Goal: Transaction & Acquisition: Purchase product/service

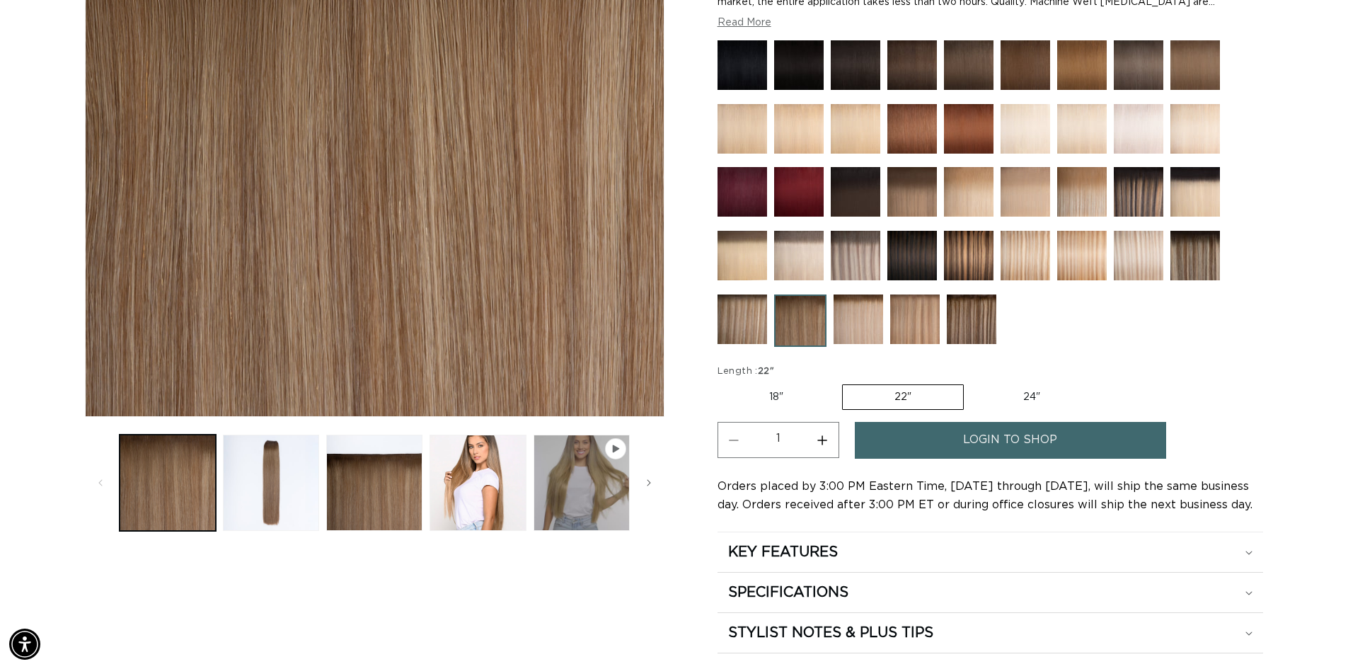
scroll to position [283, 0]
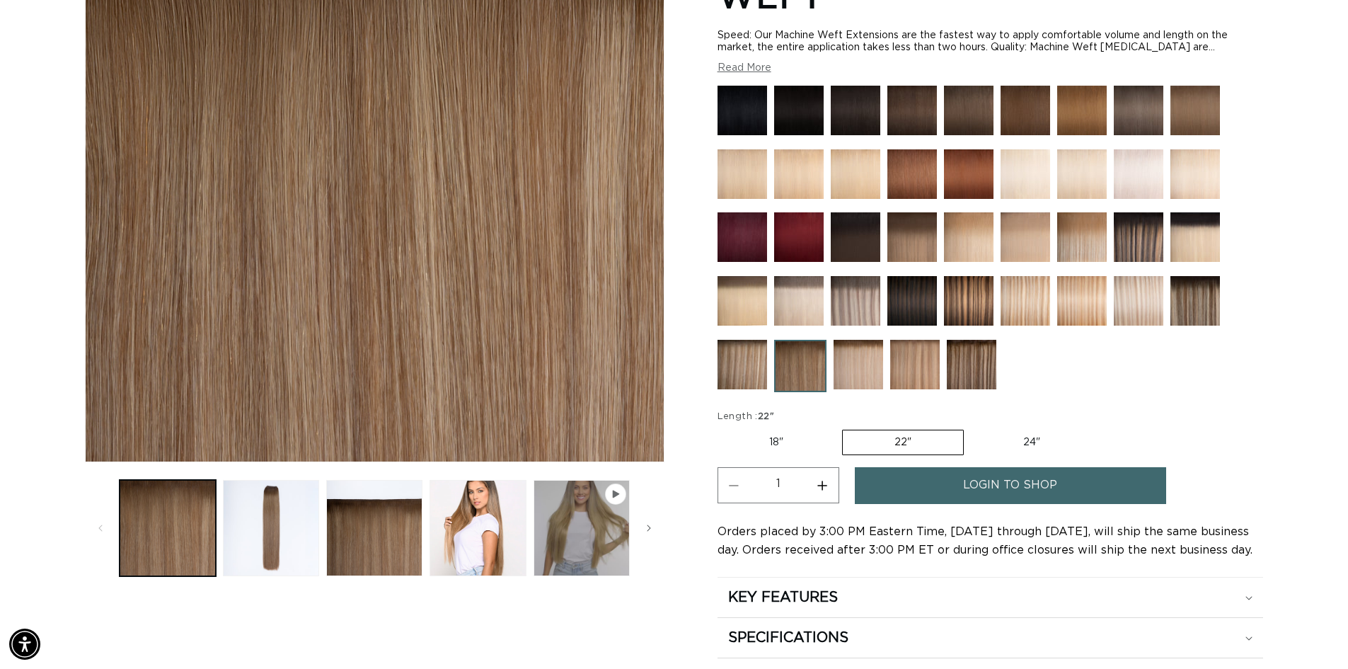
click at [1020, 493] on span "login to shop" at bounding box center [1010, 485] width 94 height 36
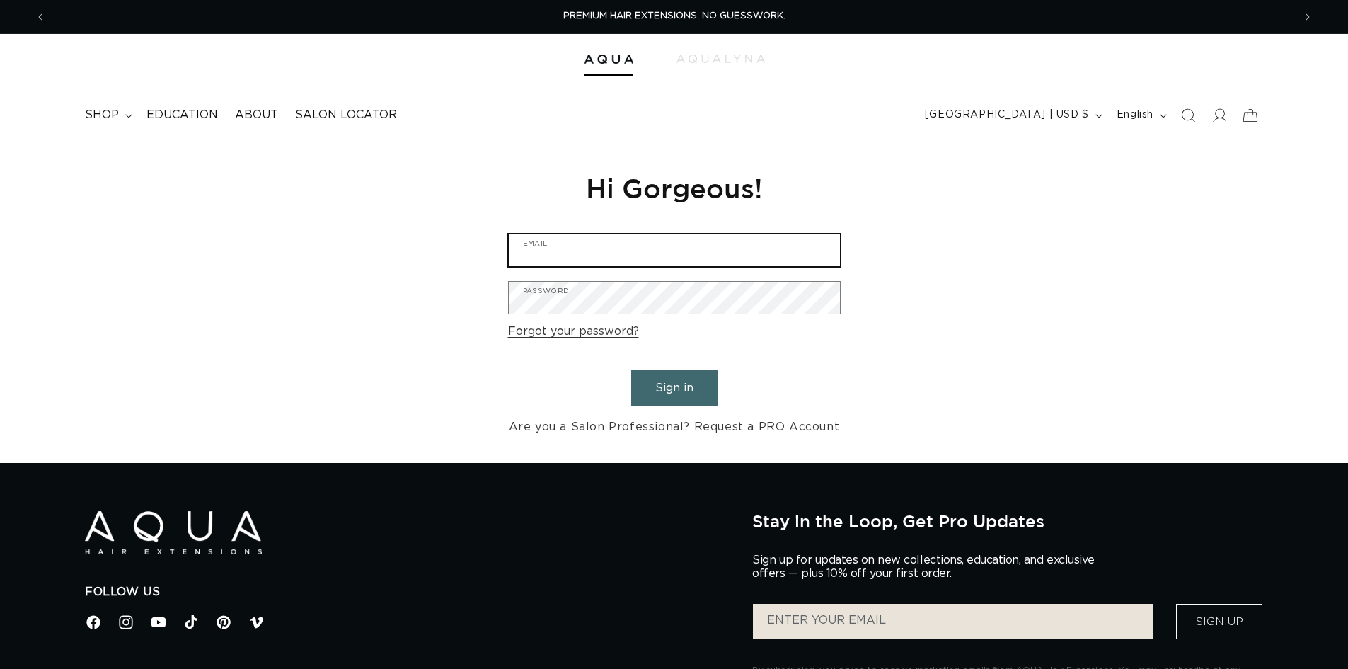
drag, startPoint x: 617, startPoint y: 262, endPoint x: 617, endPoint y: 253, distance: 8.5
click at [617, 253] on input "Email" at bounding box center [674, 250] width 331 height 32
click at [595, 260] on input "Email" at bounding box center [674, 250] width 331 height 32
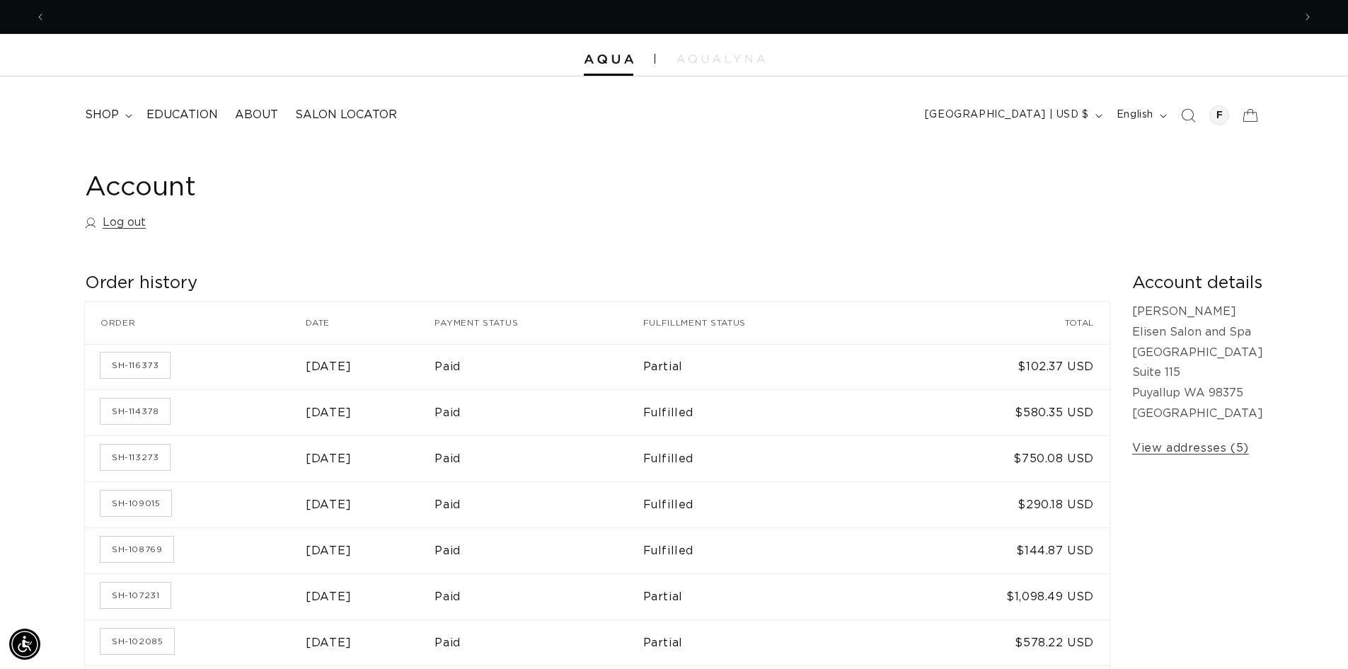
scroll to position [0, 1248]
click at [91, 119] on span "shop" at bounding box center [102, 115] width 34 height 15
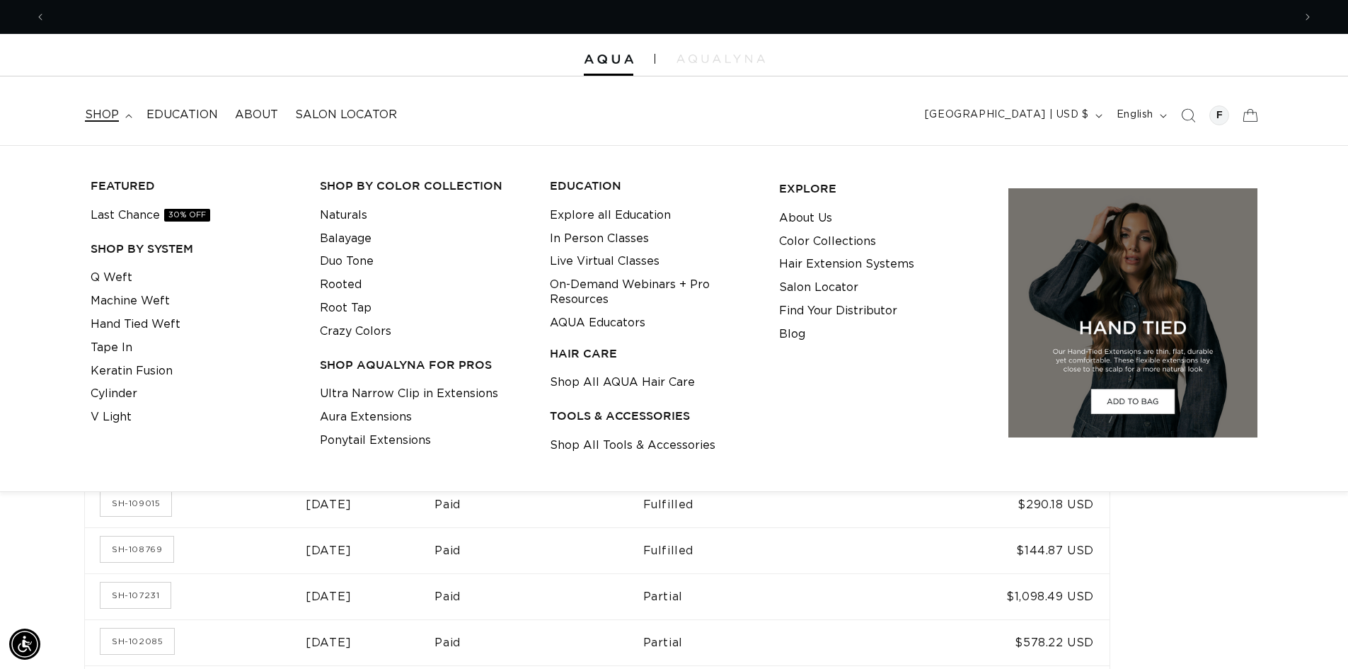
scroll to position [0, 2496]
click at [133, 304] on link "Machine Weft" at bounding box center [130, 300] width 79 height 23
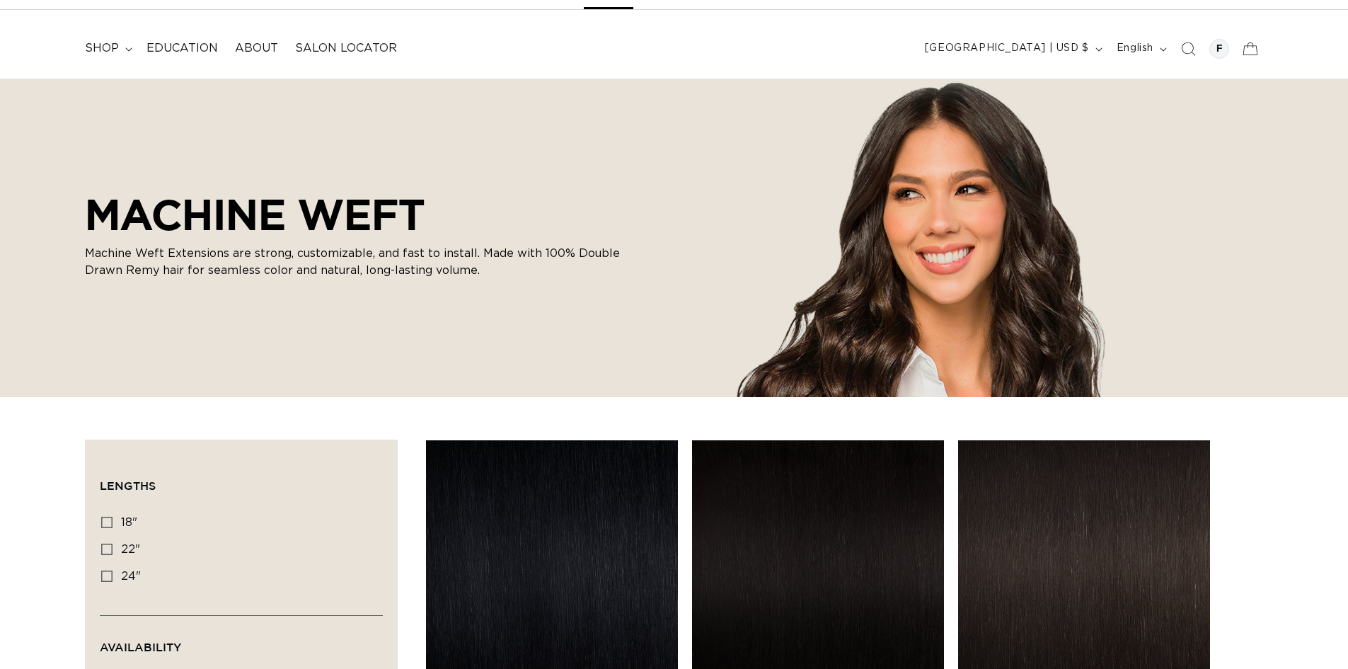
scroll to position [354, 0]
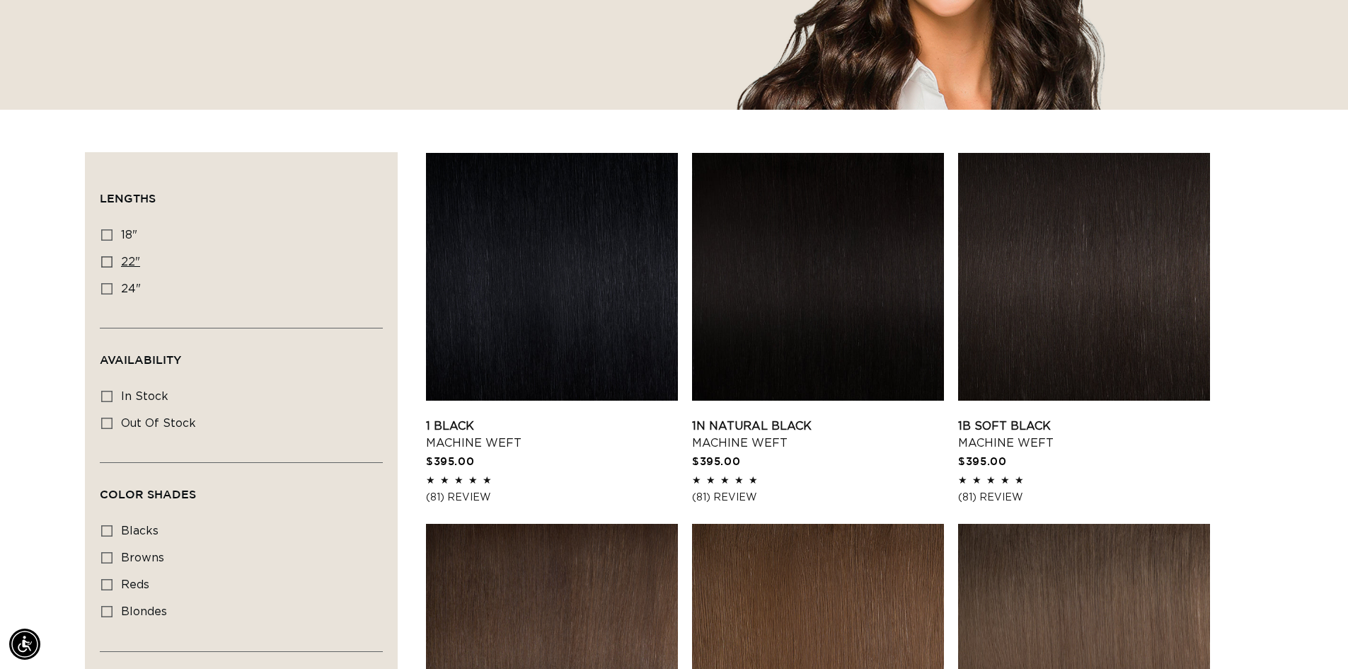
click at [106, 261] on icon at bounding box center [106, 261] width 11 height 11
click at [106, 261] on input "22" 22" (33 products)" at bounding box center [106, 261] width 11 height 11
checkbox input "true"
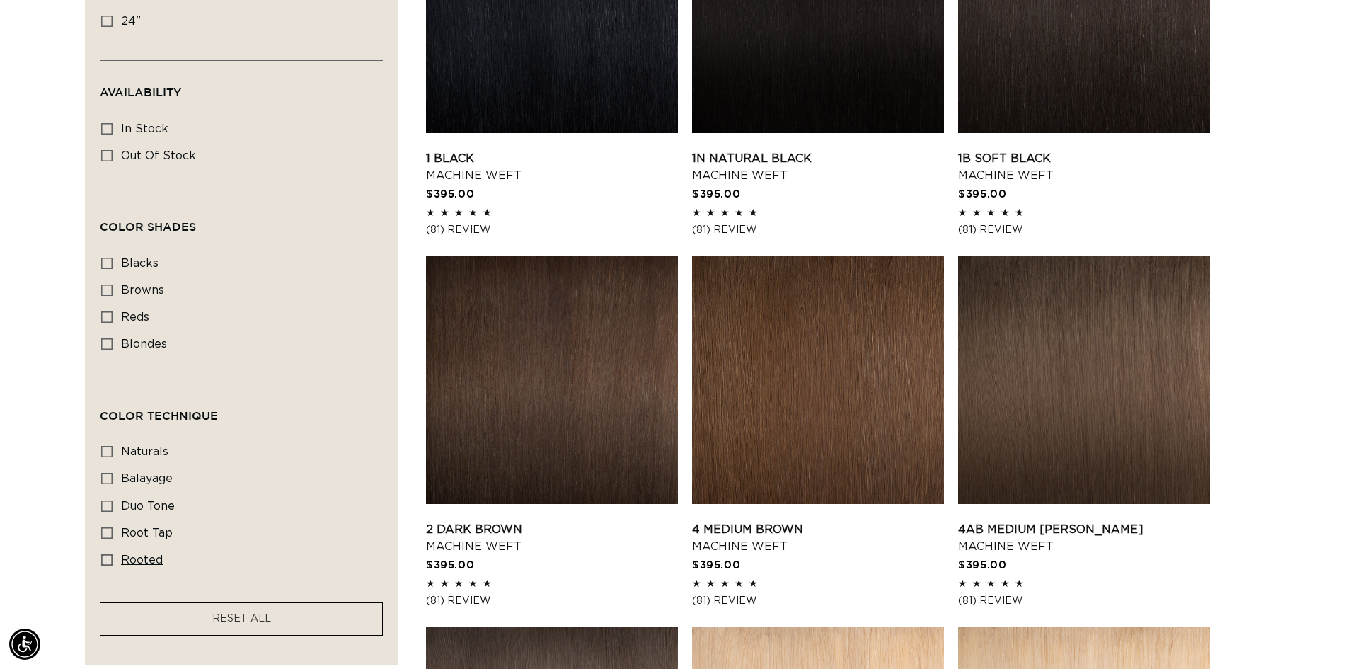
scroll to position [636, 0]
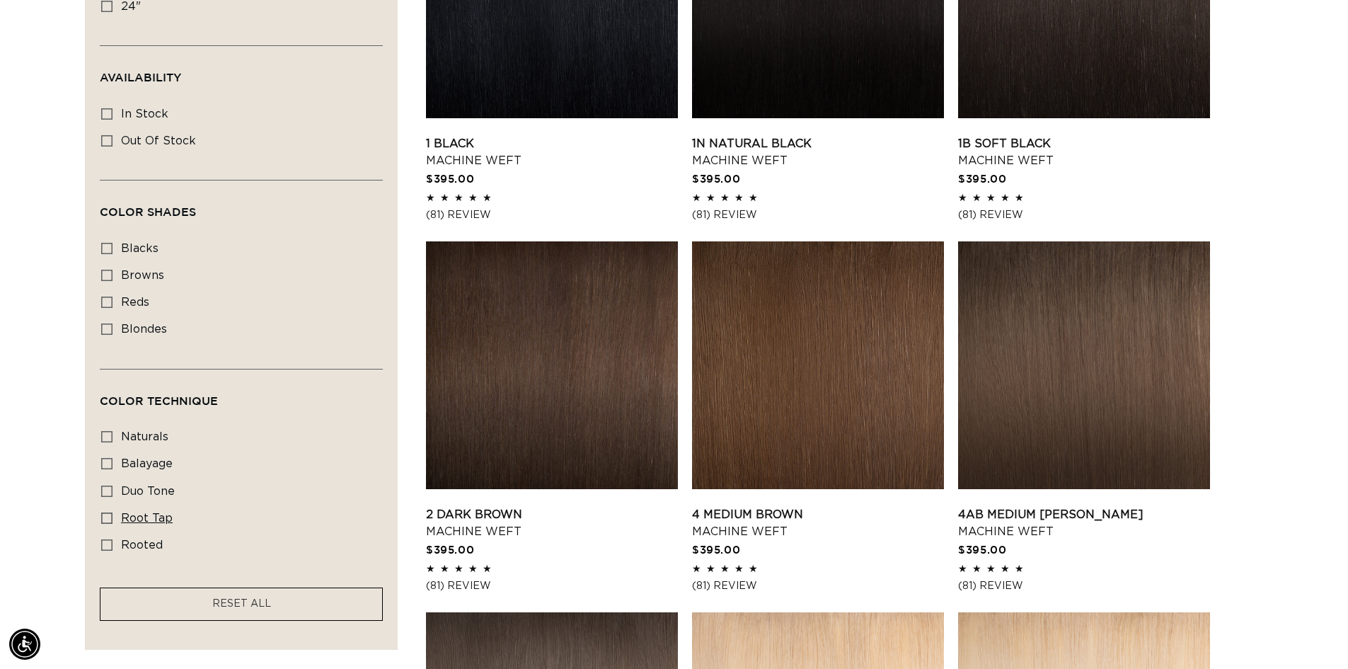
click at [107, 519] on icon at bounding box center [106, 517] width 11 height 11
click at [107, 519] on input "root tap root tap (6 products)" at bounding box center [106, 517] width 11 height 11
checkbox input "true"
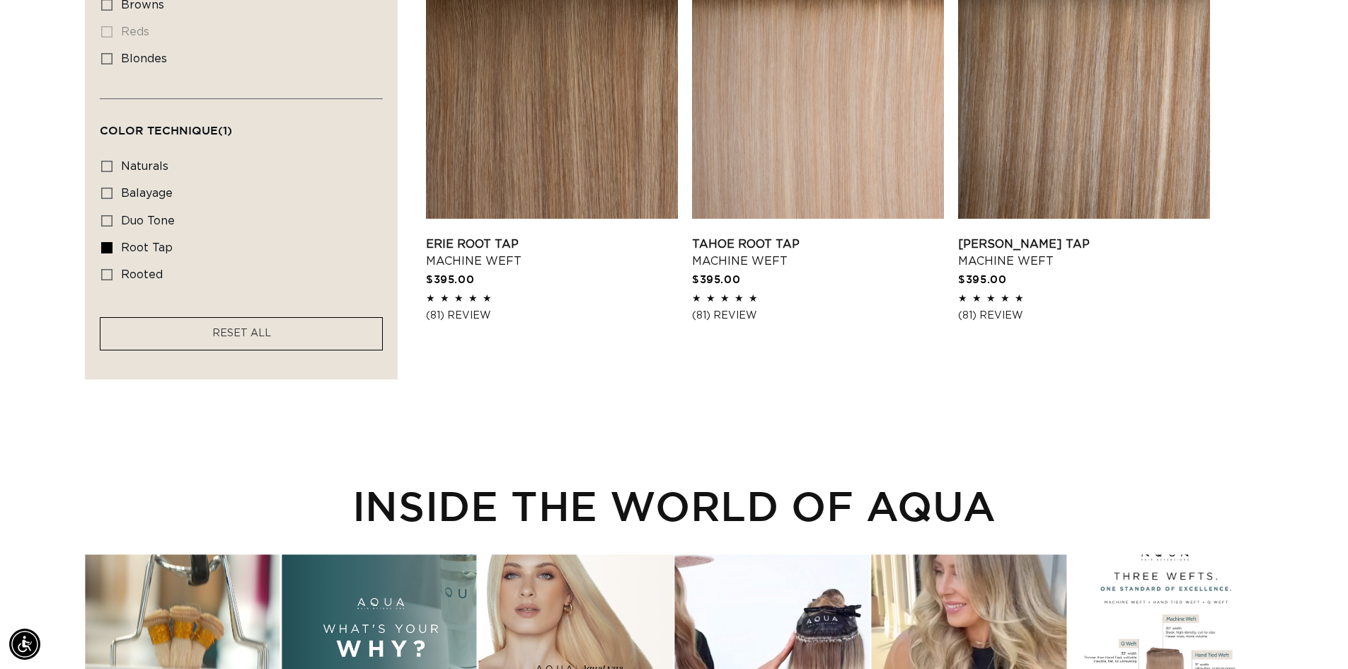
scroll to position [919, 0]
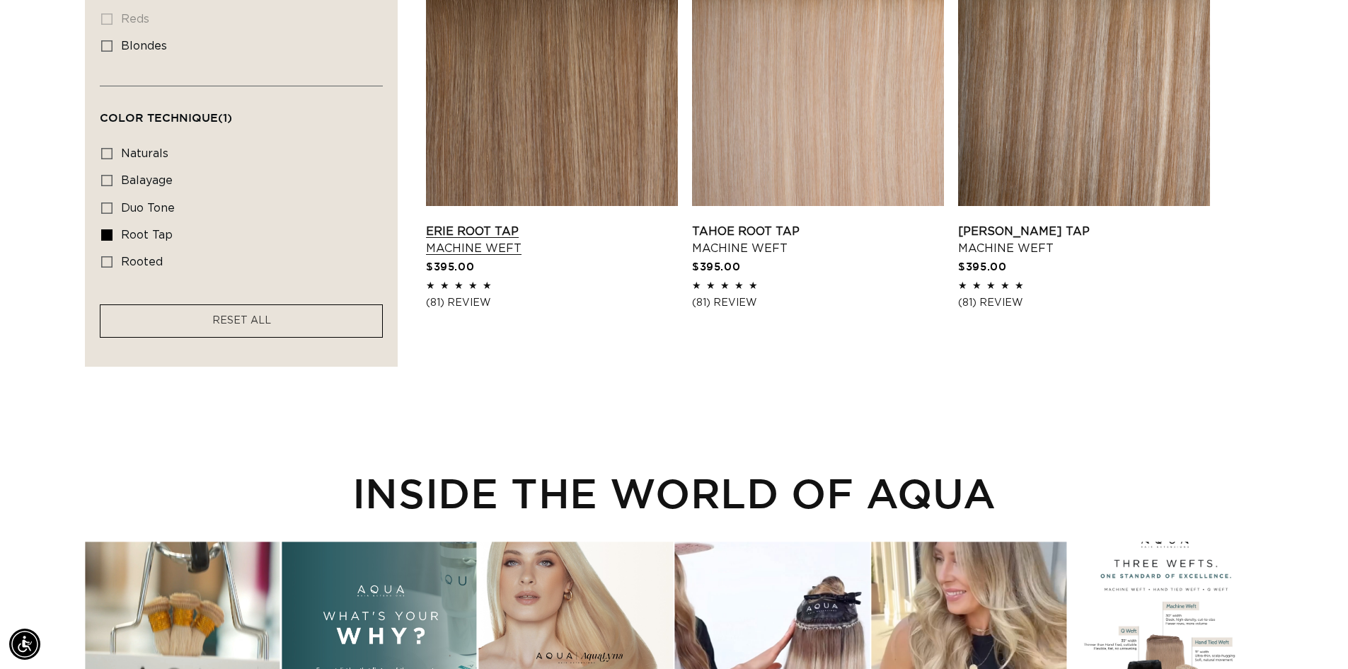
click at [517, 223] on link "Erie Root Tap Machine Weft" at bounding box center [552, 240] width 252 height 34
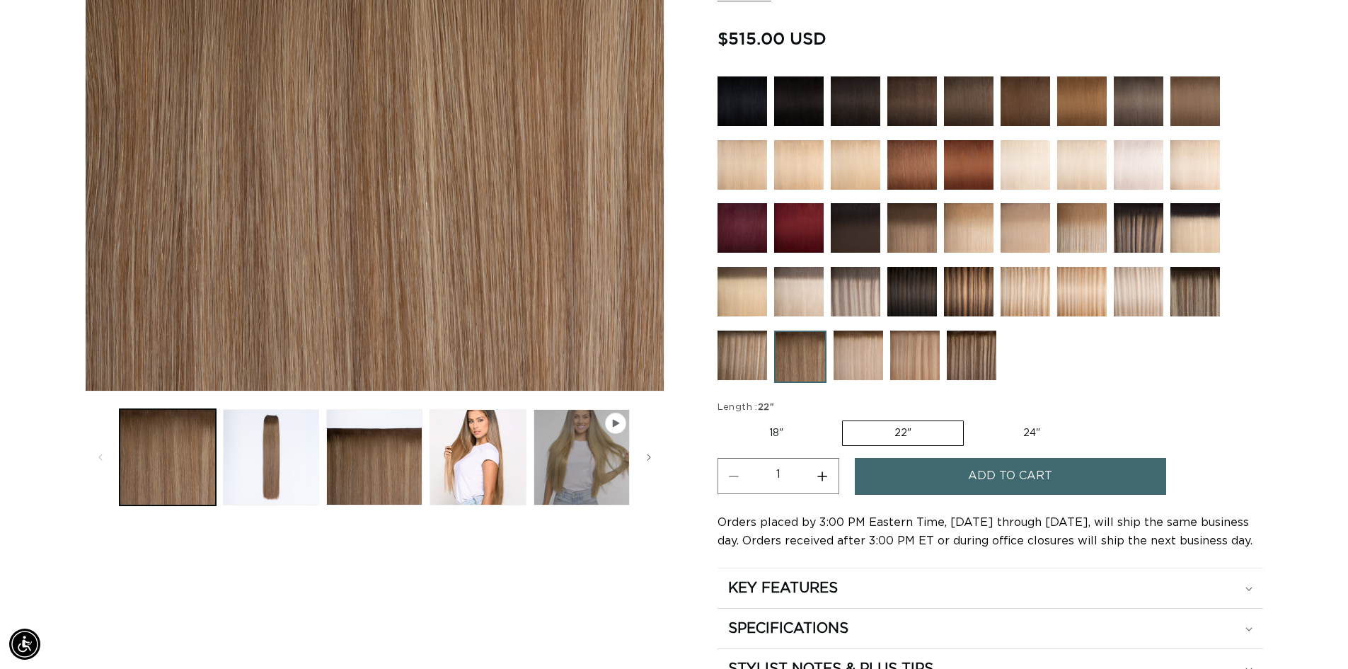
scroll to position [0, 2496]
click at [1031, 432] on label "24" Variant sold out or unavailable" at bounding box center [1032, 433] width 120 height 24
click at [972, 418] on input "24" Variant sold out or unavailable" at bounding box center [971, 418] width 1 height 1
radio input "true"
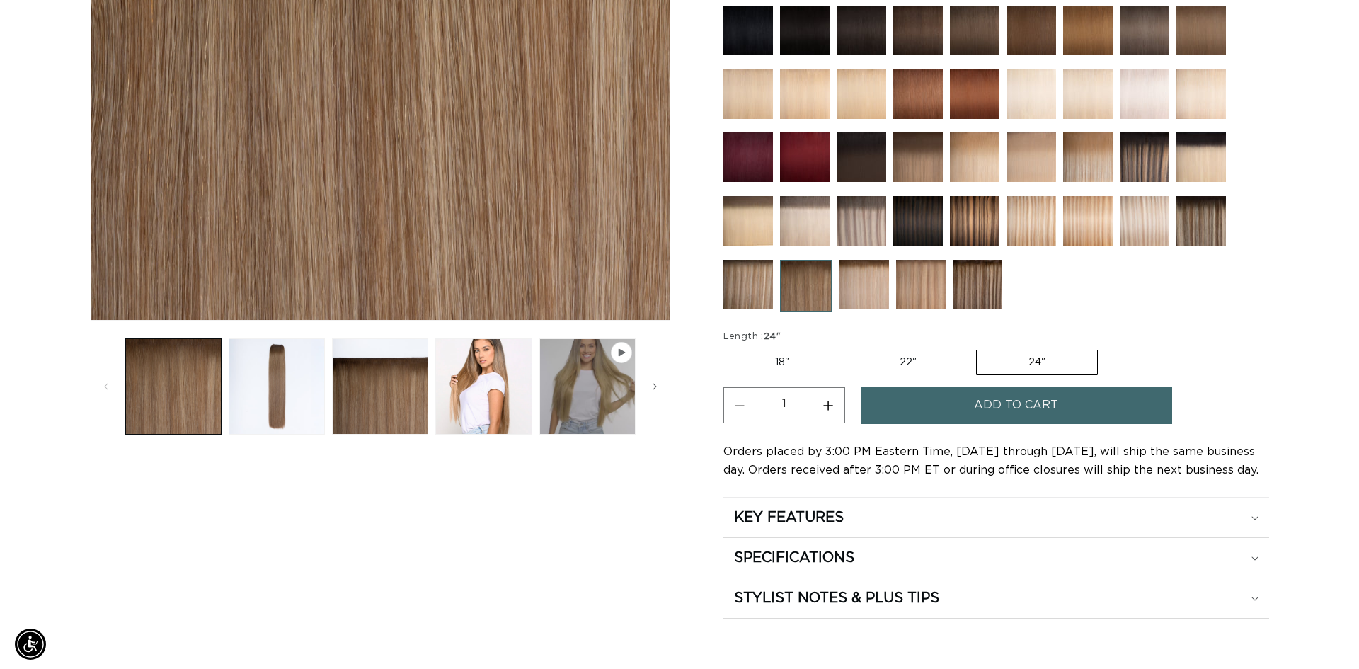
scroll to position [0, 1248]
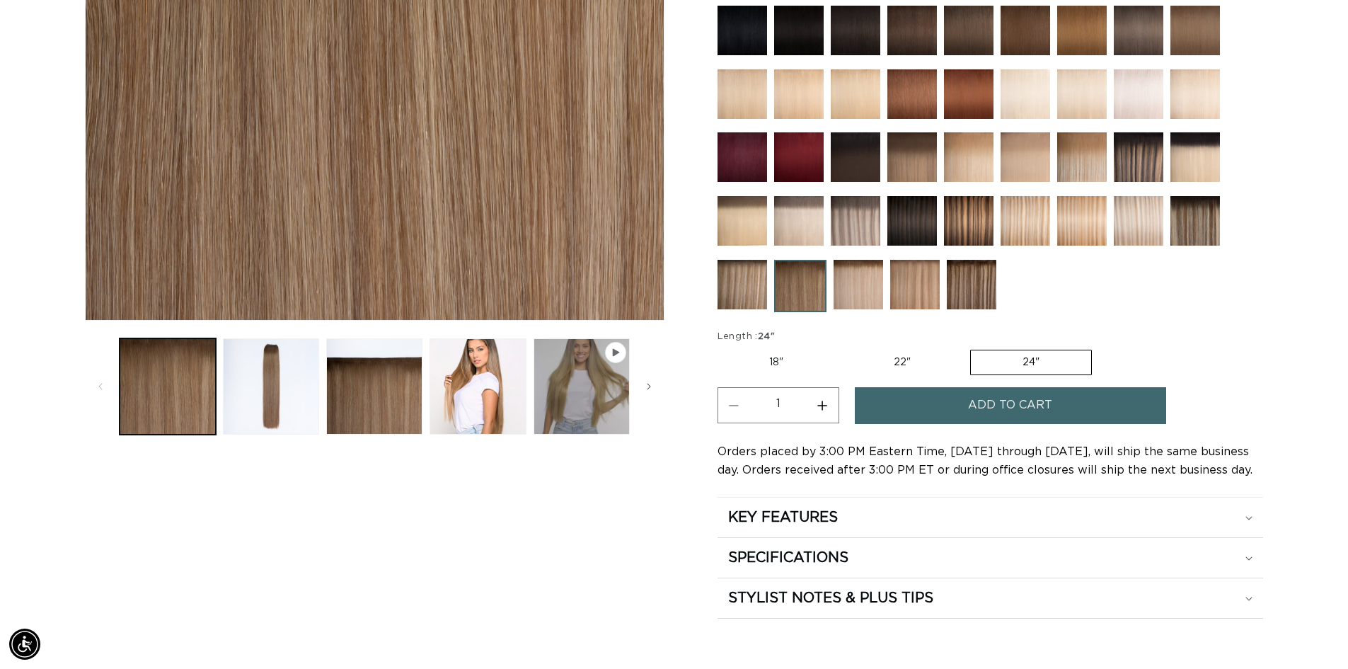
click at [901, 371] on label "22" Variant sold out or unavailable" at bounding box center [902, 362] width 120 height 24
click at [843, 348] on input "22" Variant sold out or unavailable" at bounding box center [842, 347] width 1 height 1
radio input "true"
click at [1021, 402] on span "Add to cart" at bounding box center [1010, 405] width 84 height 36
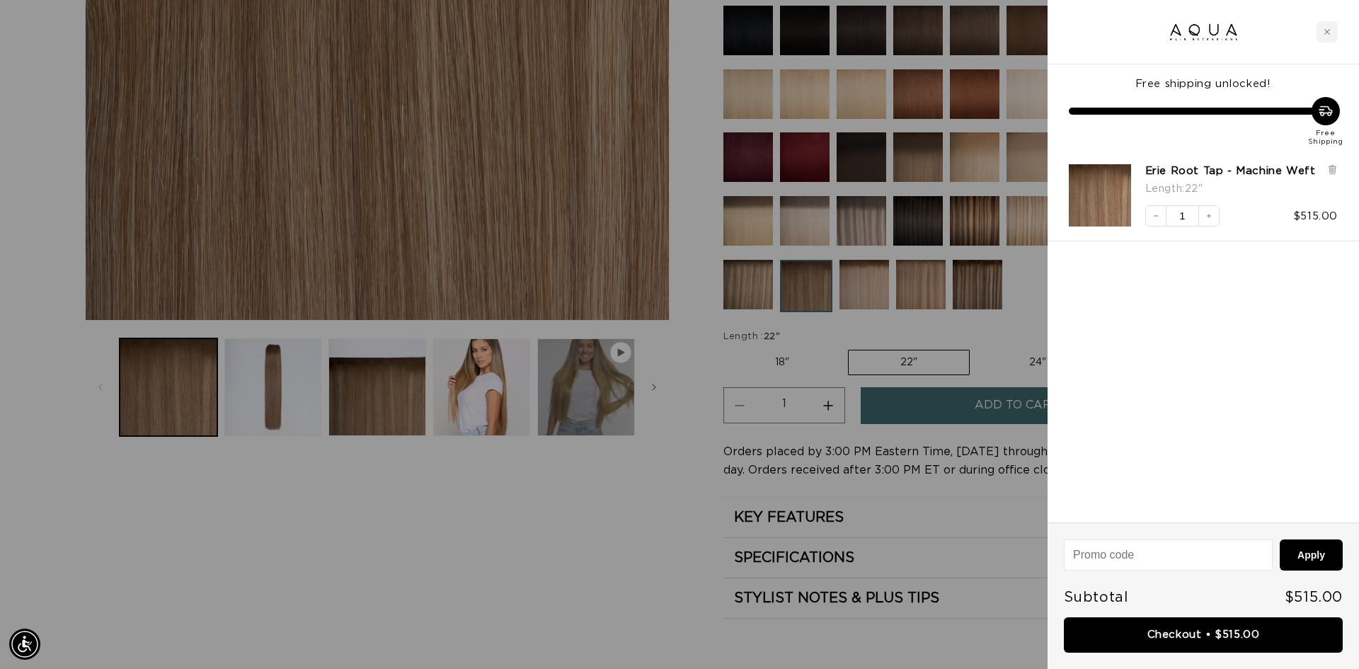
click at [1188, 636] on link "Checkout • $515.00" at bounding box center [1203, 635] width 279 height 36
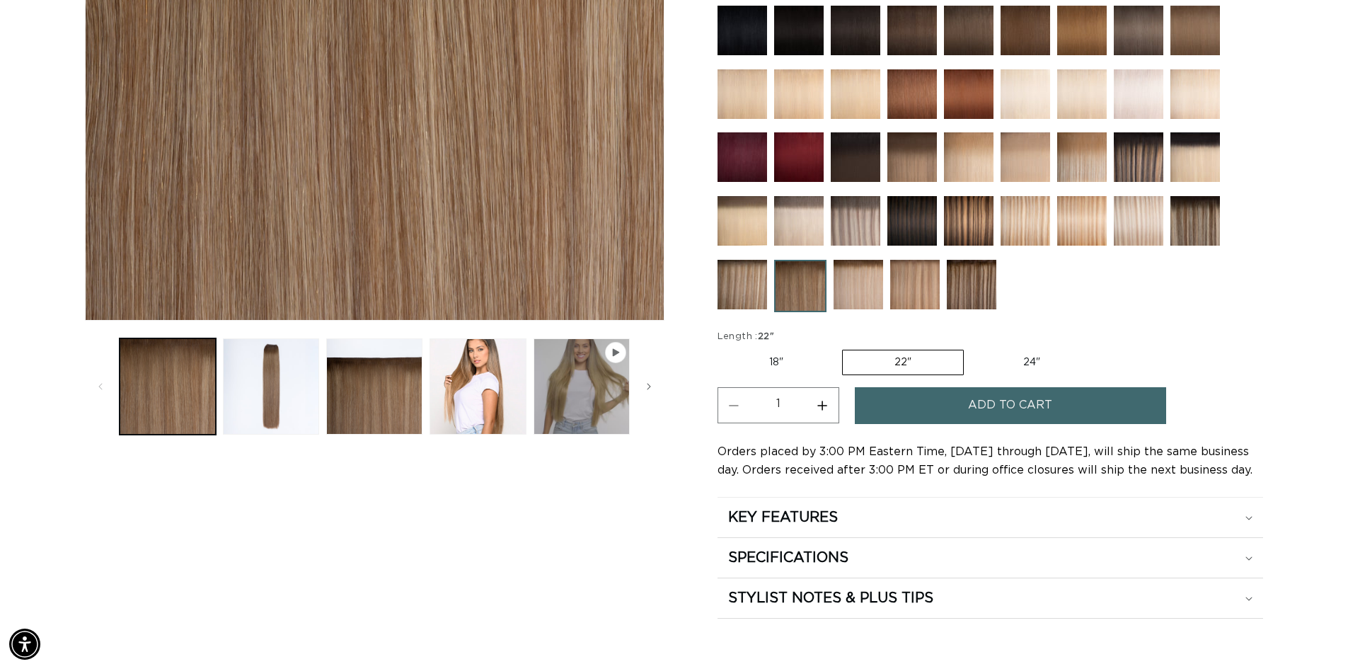
click at [1032, 365] on label "24" Variant sold out or unavailable" at bounding box center [1032, 362] width 120 height 24
click at [972, 348] on input "24" Variant sold out or unavailable" at bounding box center [971, 347] width 1 height 1
click at [1020, 410] on span "Add to cart" at bounding box center [1010, 405] width 84 height 36
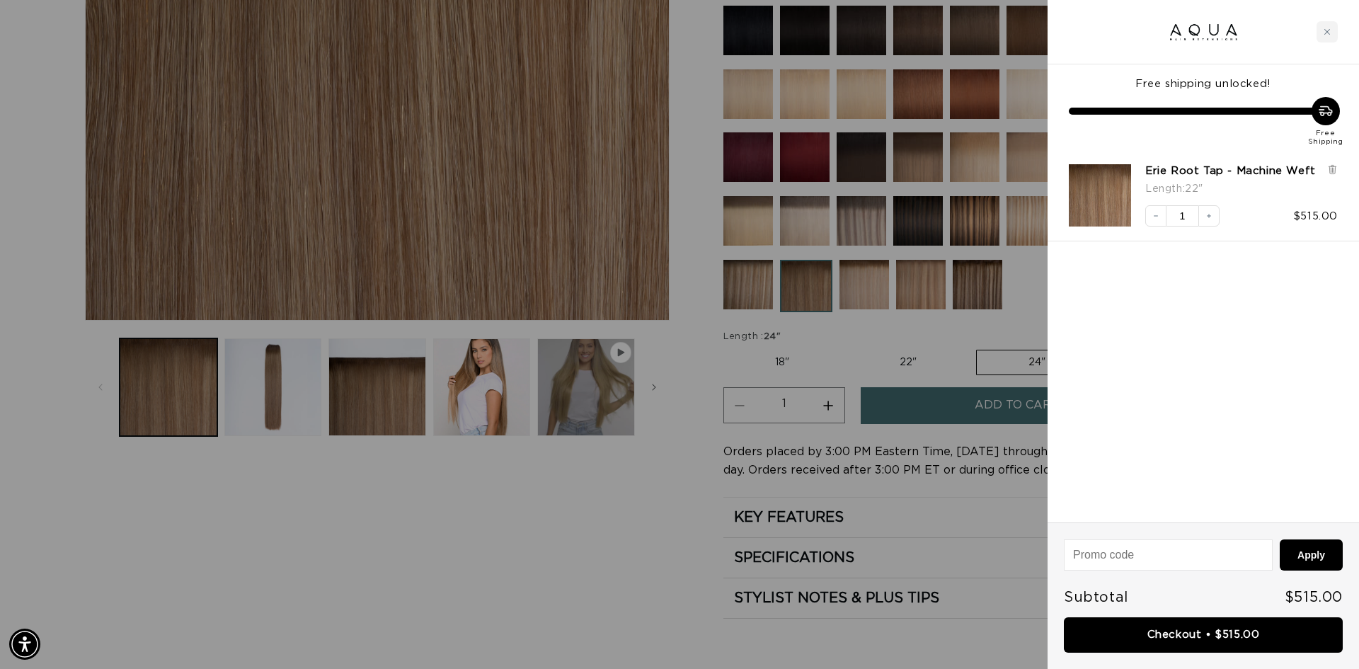
scroll to position [0, 1258]
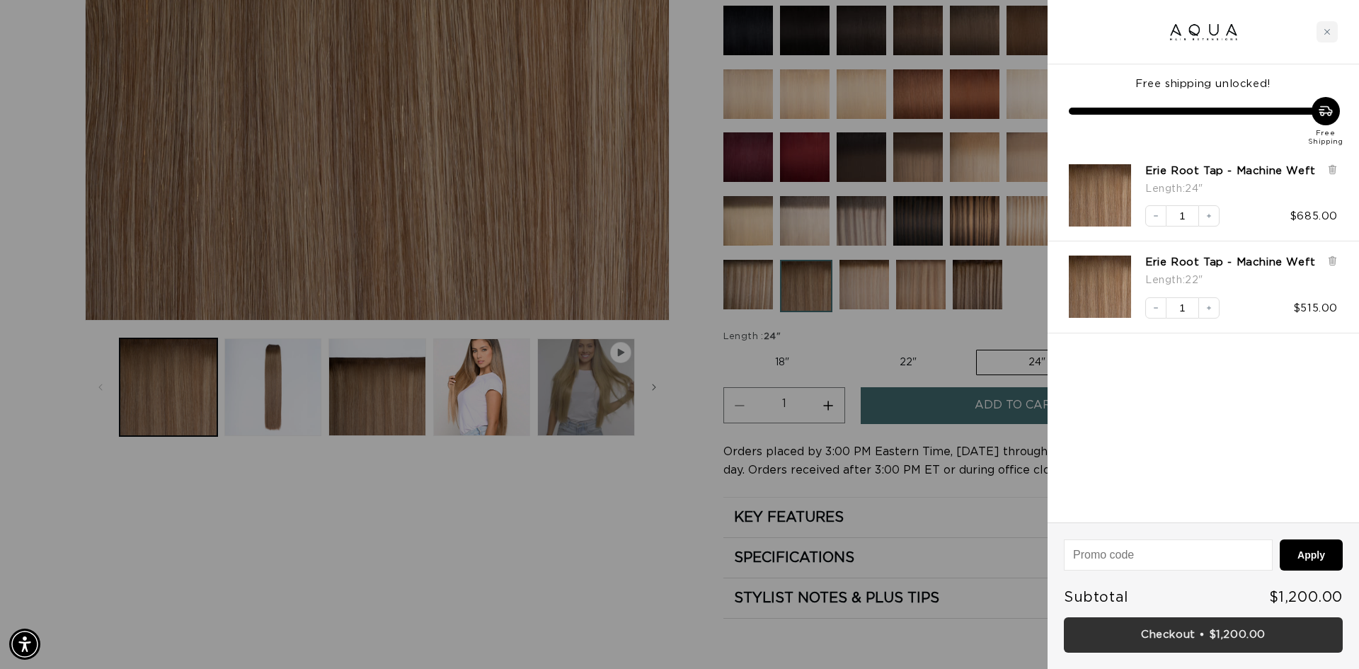
click at [1168, 638] on link "Checkout • $1,200.00" at bounding box center [1203, 635] width 279 height 36
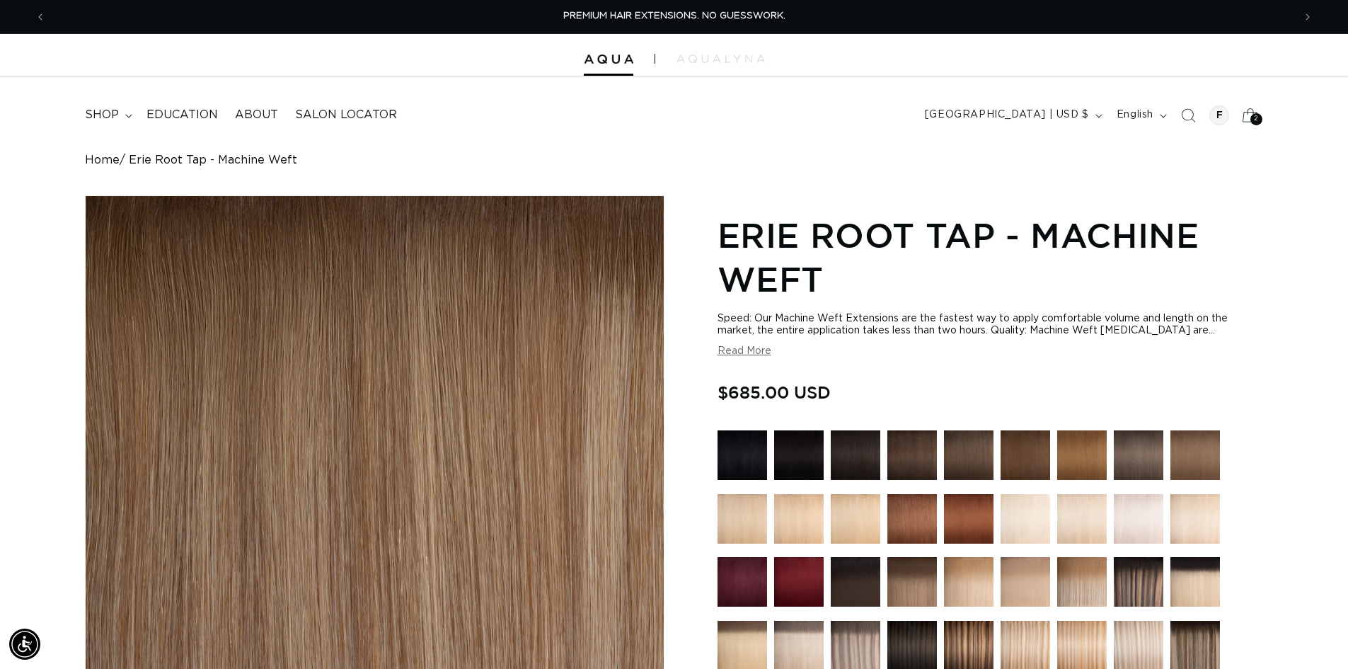
click at [1253, 112] on icon at bounding box center [1250, 114] width 33 height 33
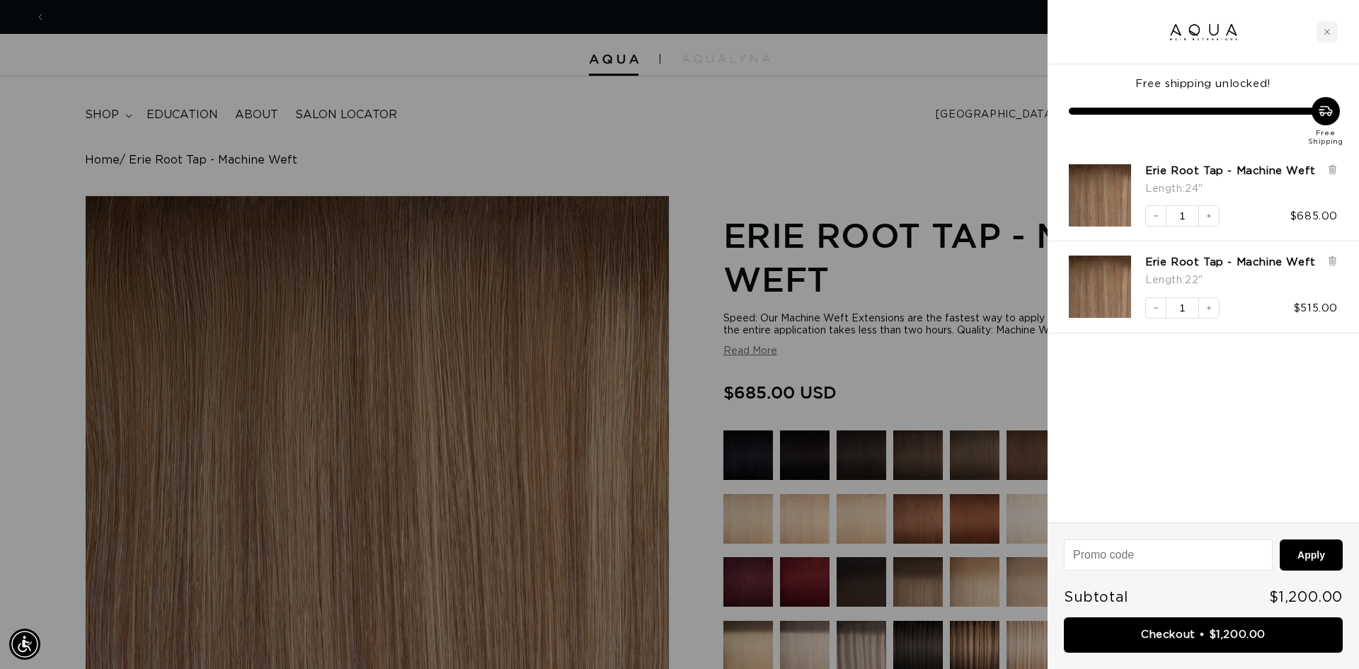
scroll to position [0, 1258]
click at [1157, 309] on icon "Decrease quantity" at bounding box center [1156, 308] width 8 height 8
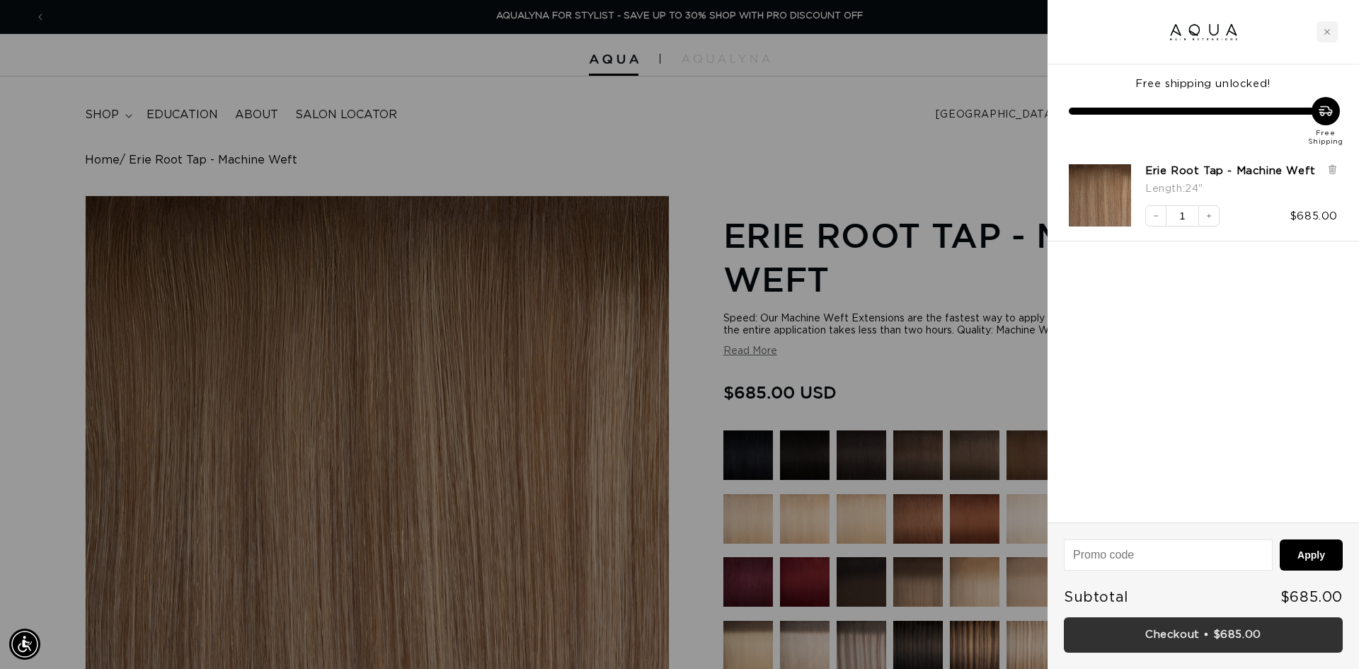
click at [1198, 638] on link "Checkout • $685.00" at bounding box center [1203, 635] width 279 height 36
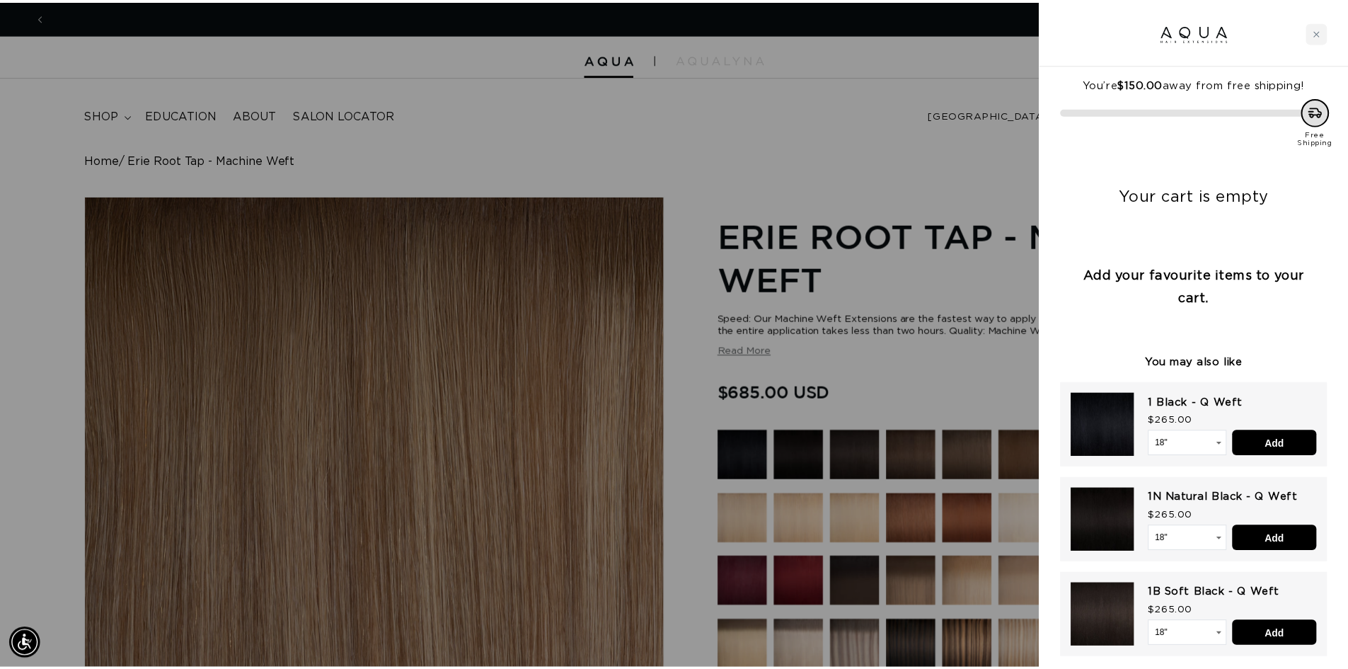
scroll to position [0, 1258]
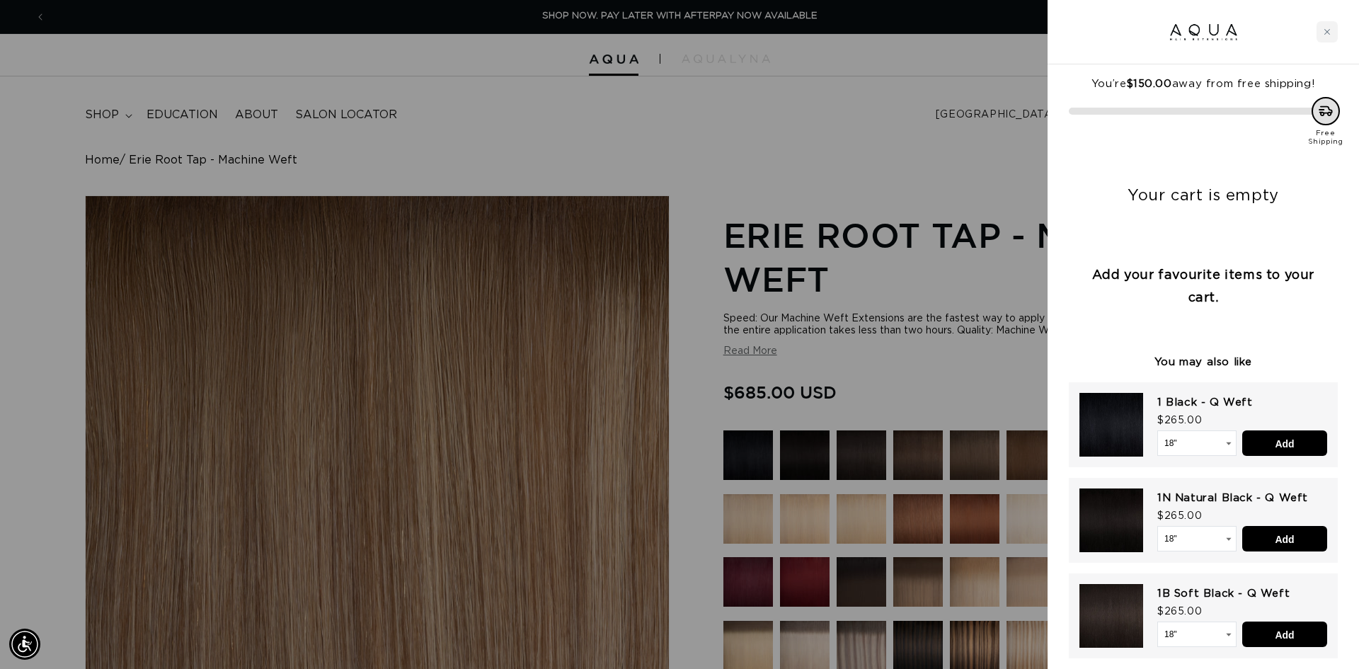
click at [1316, 30] on div at bounding box center [1203, 32] width 311 height 64
click at [1326, 31] on icon "Close cart" at bounding box center [1327, 31] width 7 height 7
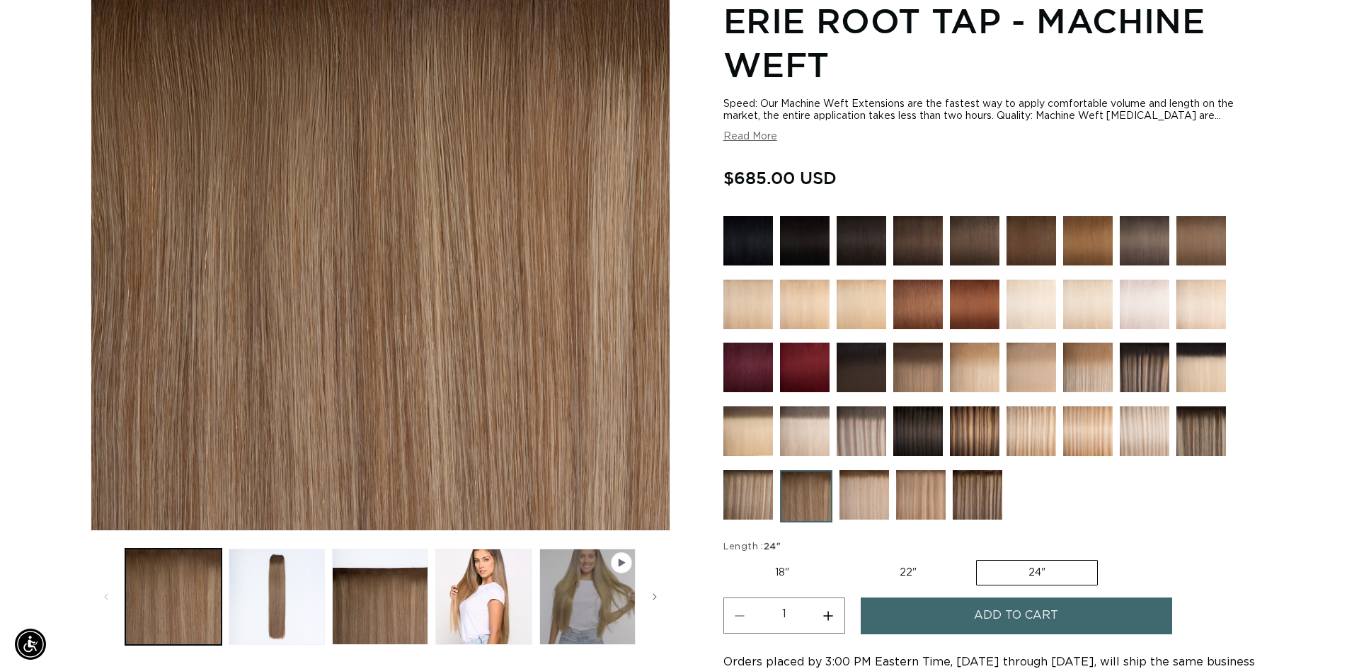
scroll to position [425, 0]
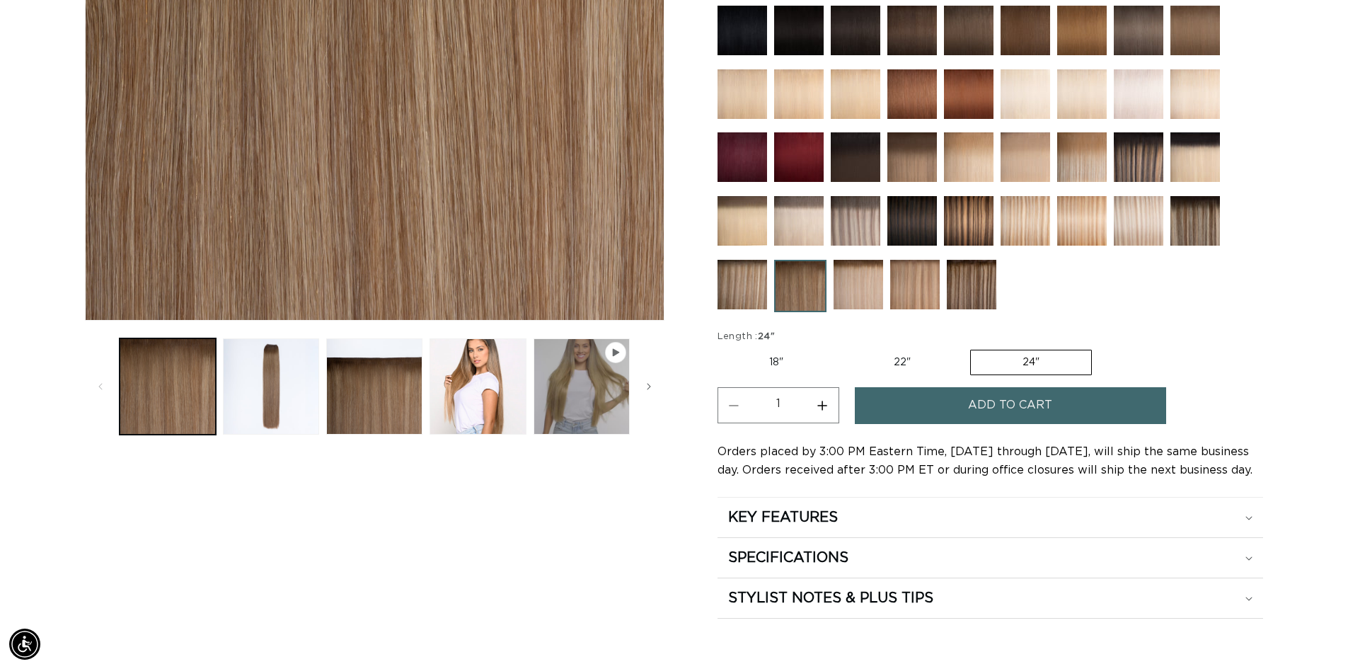
click at [965, 415] on button "Add to cart" at bounding box center [1010, 405] width 311 height 36
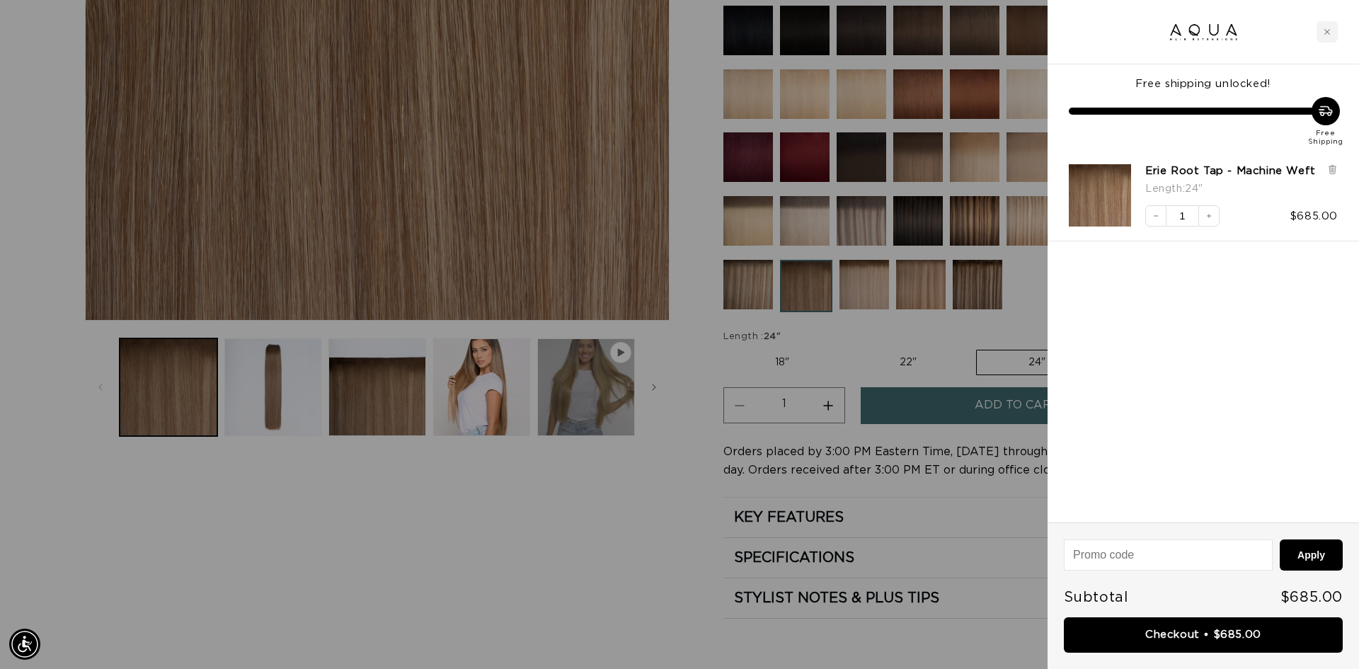
scroll to position [0, 0]
click at [1214, 646] on link "Checkout • $685.00" at bounding box center [1203, 635] width 279 height 36
